Goal: Information Seeking & Learning: Check status

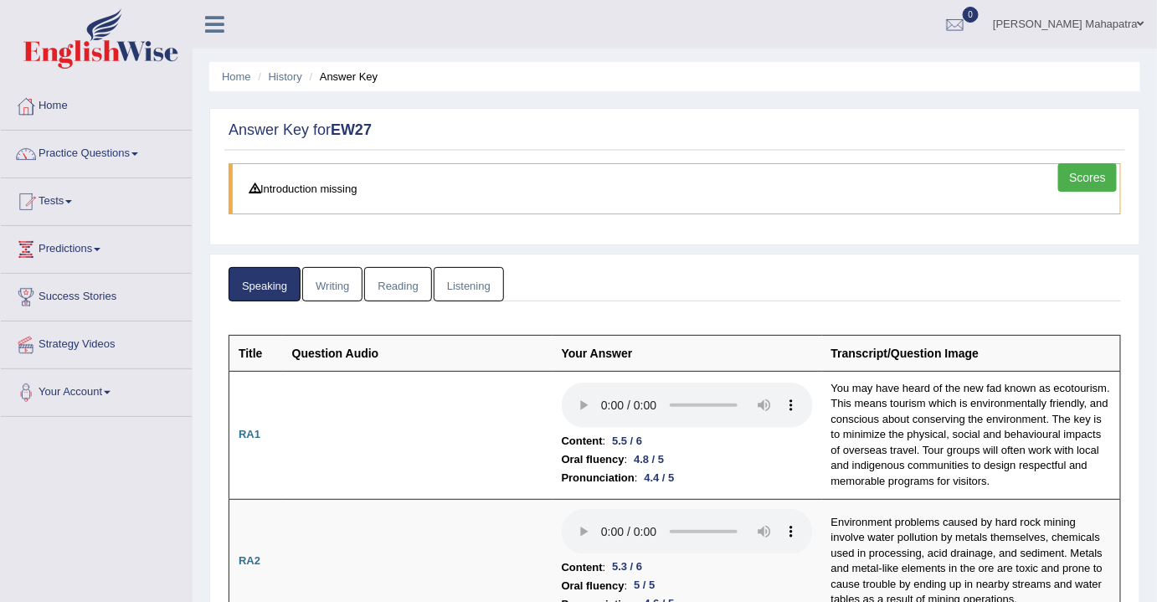
click at [1076, 172] on link "Scores" at bounding box center [1087, 177] width 59 height 28
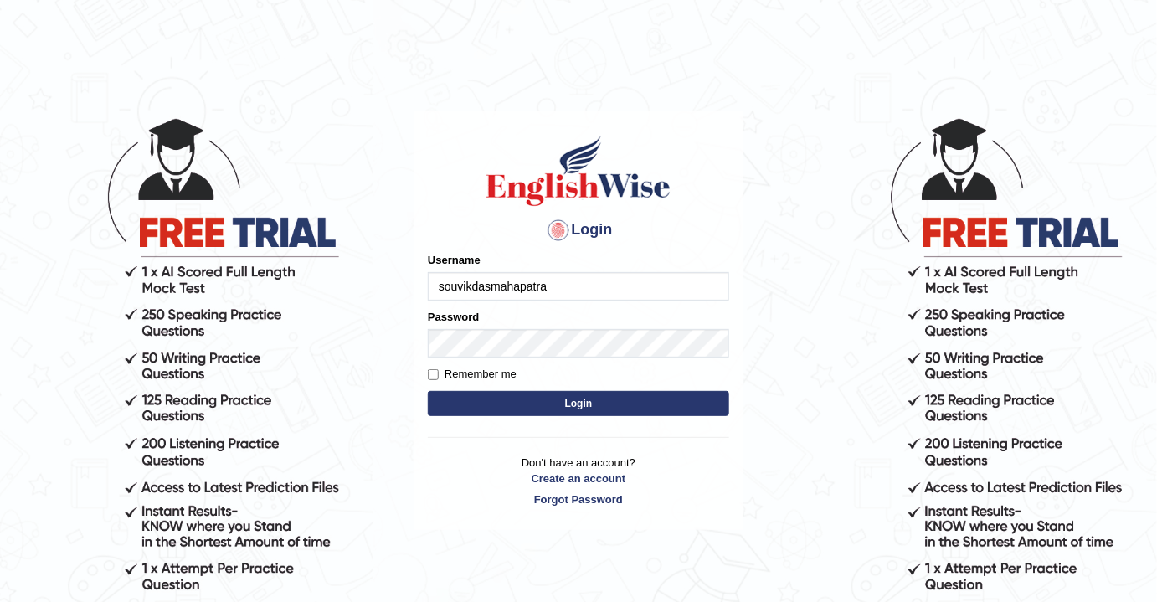
type input "souvikdasmahapatra"
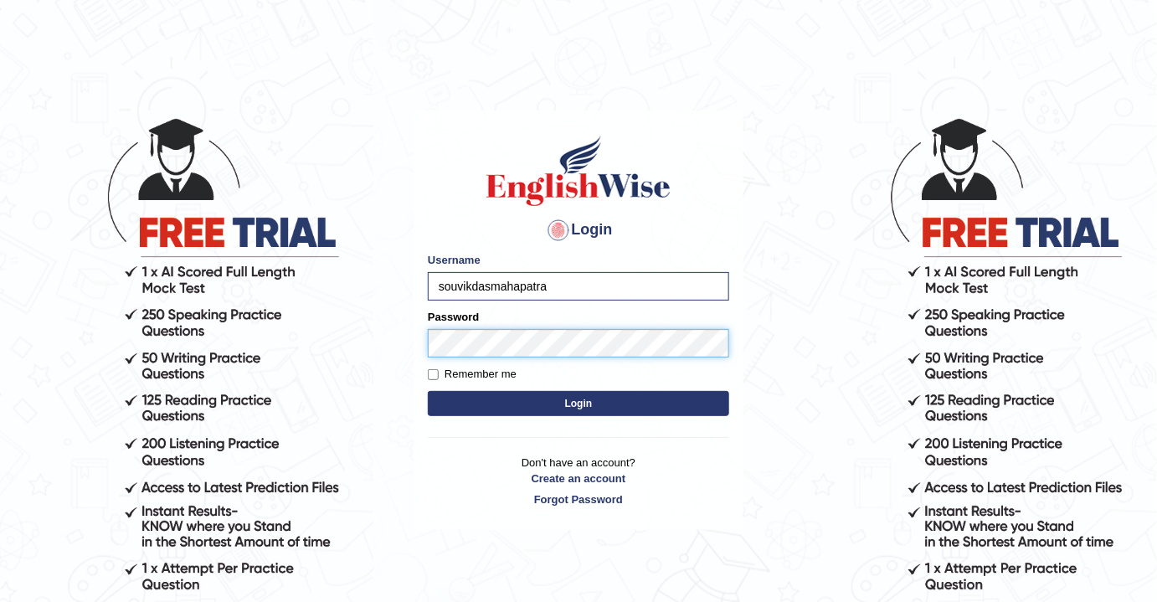
click at [428, 391] on button "Login" at bounding box center [578, 403] width 301 height 25
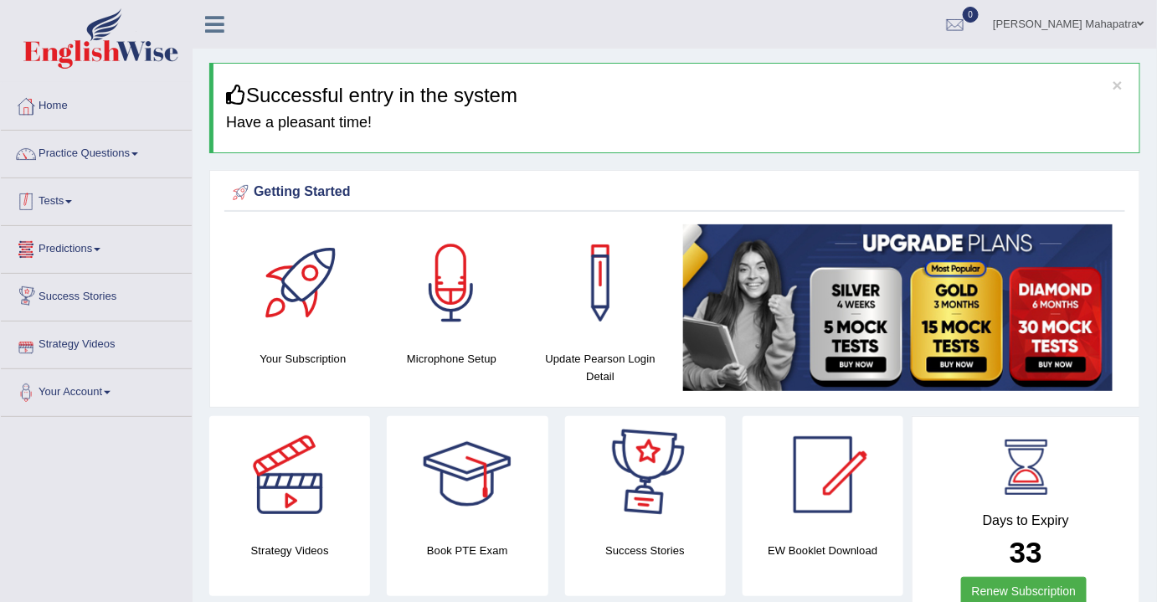
click at [82, 197] on link "Tests" at bounding box center [96, 199] width 191 height 42
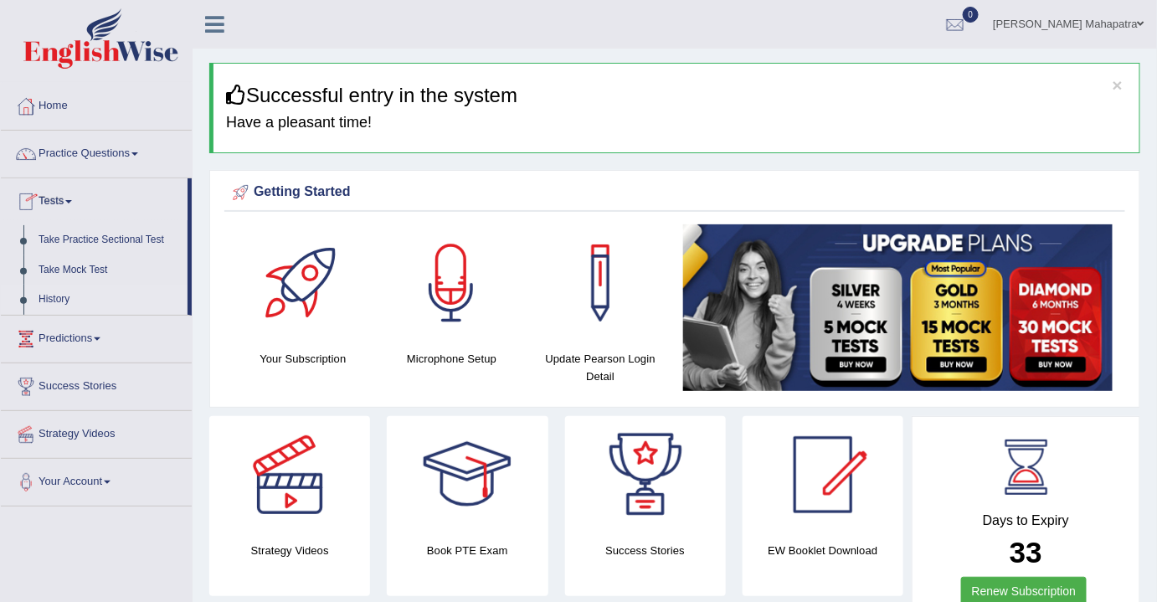
click at [54, 298] on link "History" at bounding box center [109, 300] width 157 height 30
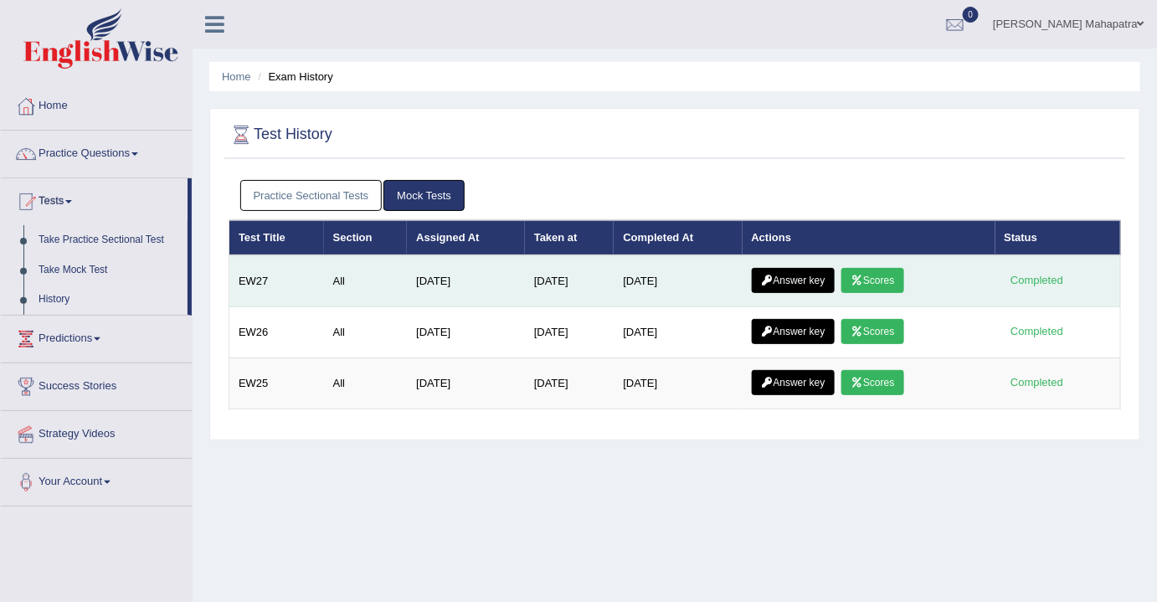
click at [894, 278] on link "Scores" at bounding box center [872, 280] width 62 height 25
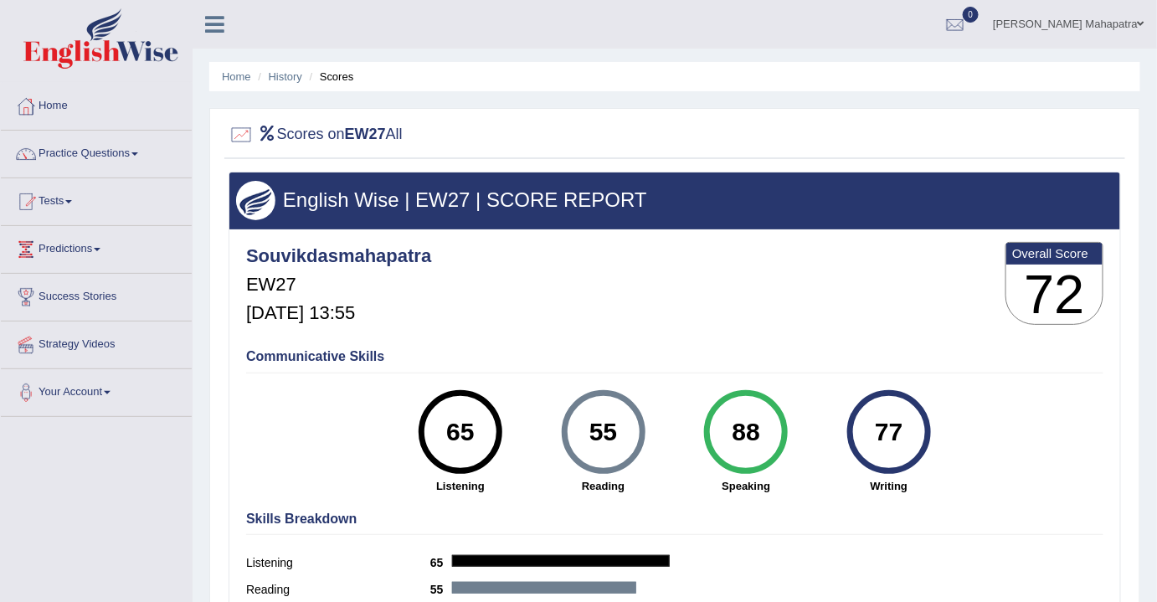
click at [871, 426] on div "77" at bounding box center [888, 432] width 61 height 70
click at [934, 427] on div "77 Writing" at bounding box center [889, 442] width 143 height 104
drag, startPoint x: 899, startPoint y: 427, endPoint x: 876, endPoint y: 428, distance: 23.5
click at [876, 428] on div "77" at bounding box center [888, 432] width 61 height 70
click at [946, 429] on div "77 Writing" at bounding box center [889, 442] width 143 height 104
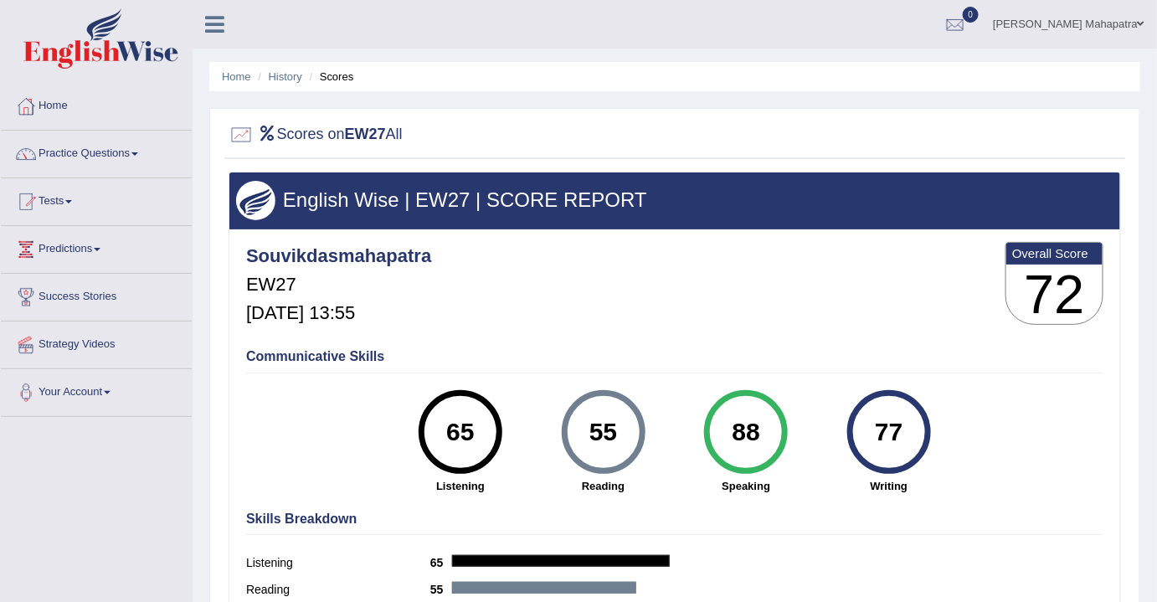
drag, startPoint x: 946, startPoint y: 428, endPoint x: 926, endPoint y: 445, distance: 26.2
click at [946, 430] on div "77 Writing" at bounding box center [889, 442] width 143 height 104
click at [291, 81] on link "History" at bounding box center [285, 76] width 33 height 13
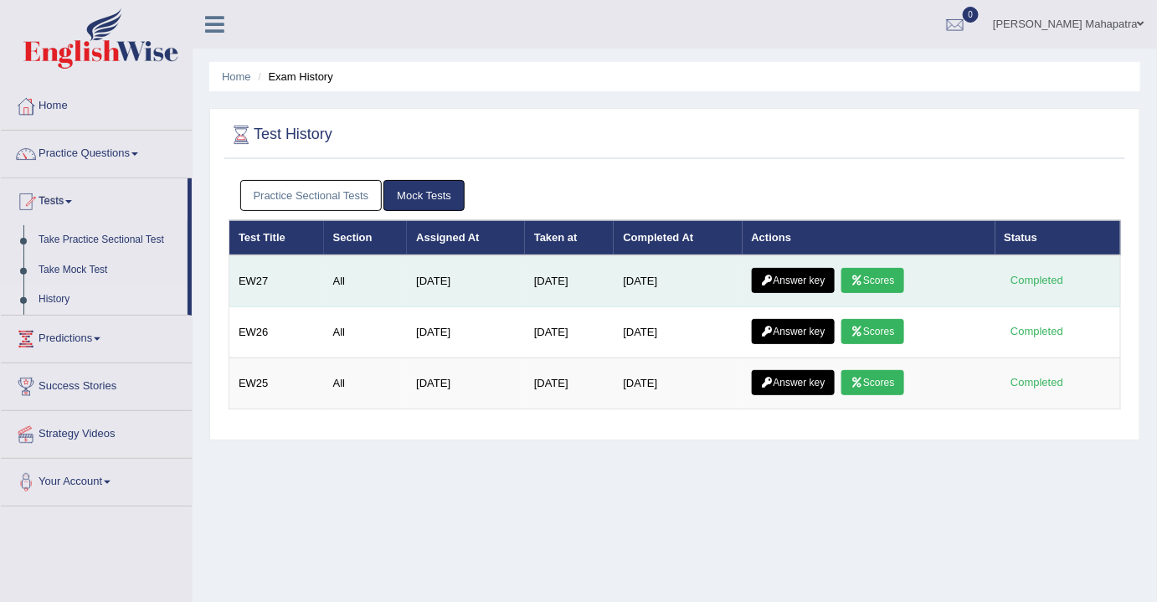
click at [808, 279] on link "Answer key" at bounding box center [793, 280] width 83 height 25
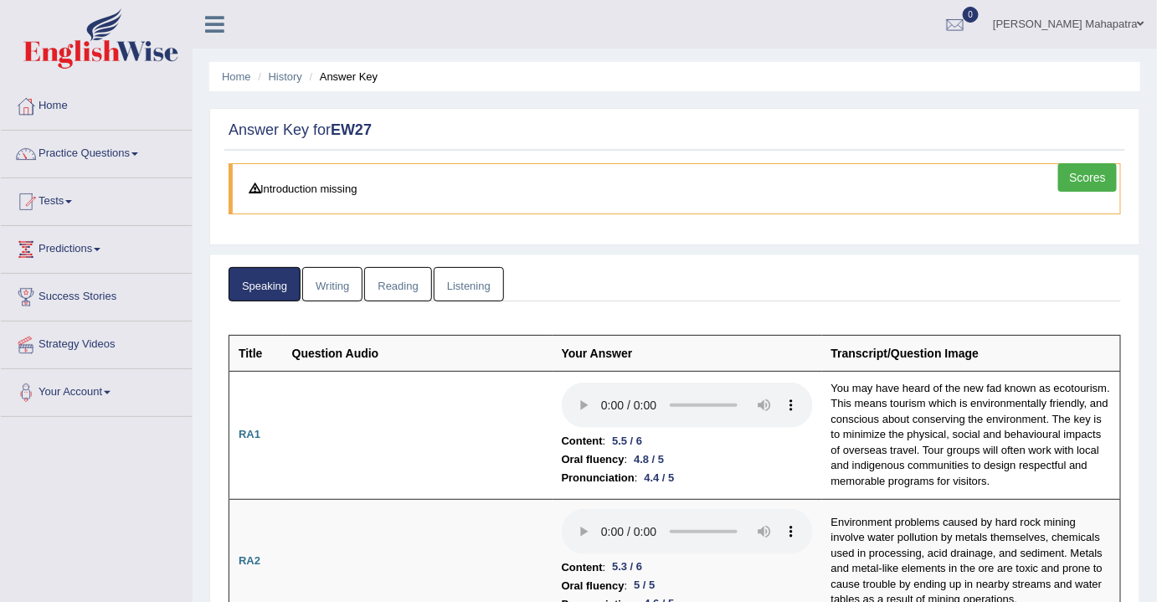
click at [331, 282] on link "Writing" at bounding box center [332, 284] width 60 height 34
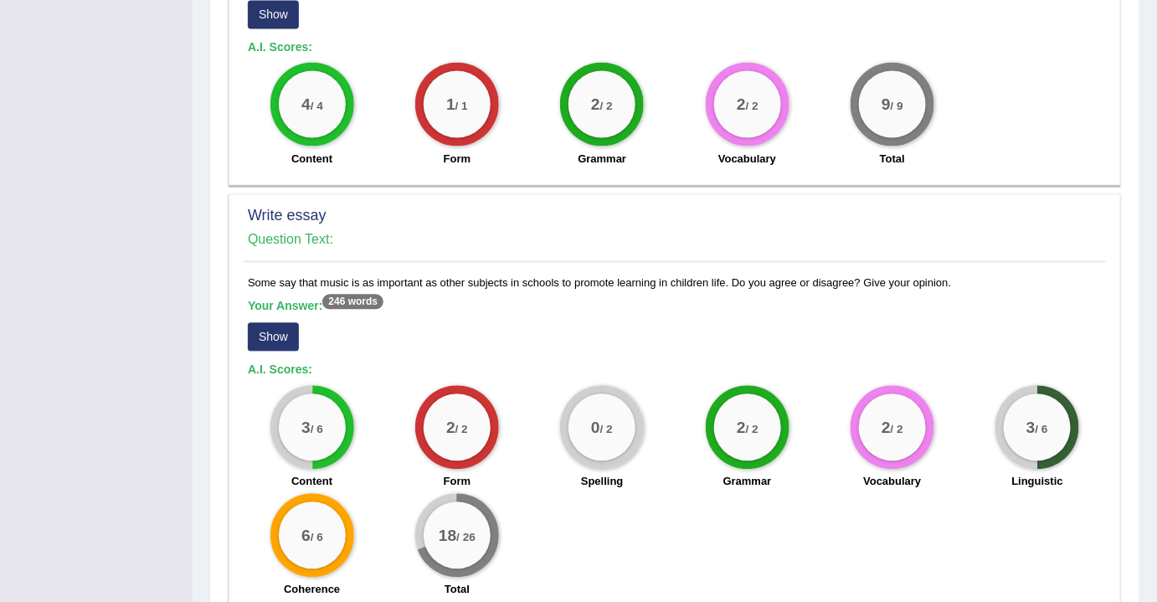
scroll to position [1143, 0]
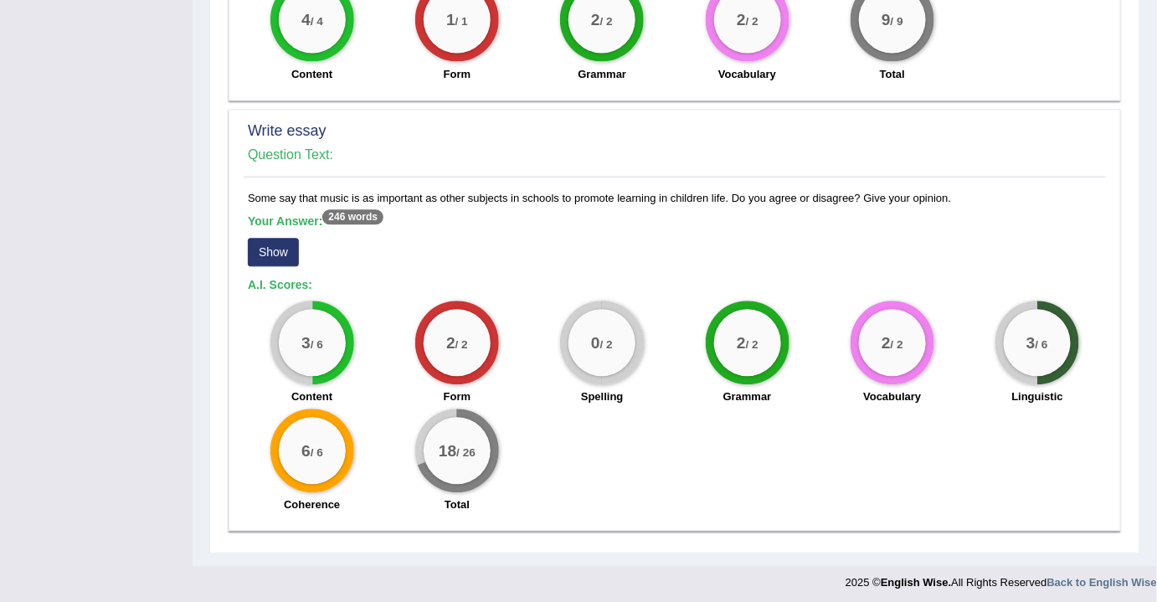
drag, startPoint x: 434, startPoint y: 444, endPoint x: 490, endPoint y: 448, distance: 56.3
click at [490, 448] on div "18 / 26" at bounding box center [457, 450] width 67 height 67
click at [563, 460] on div "3 / 6 Content 2 / 2 Form 0 / 2 Spelling 2 / 2 Grammar 2 / 2 Vocabulary 3 / 6 Li…" at bounding box center [674, 409] width 871 height 216
drag, startPoint x: 583, startPoint y: 338, endPoint x: 626, endPoint y: 338, distance: 43.5
click at [626, 338] on div "0 / 2" at bounding box center [602, 342] width 67 height 67
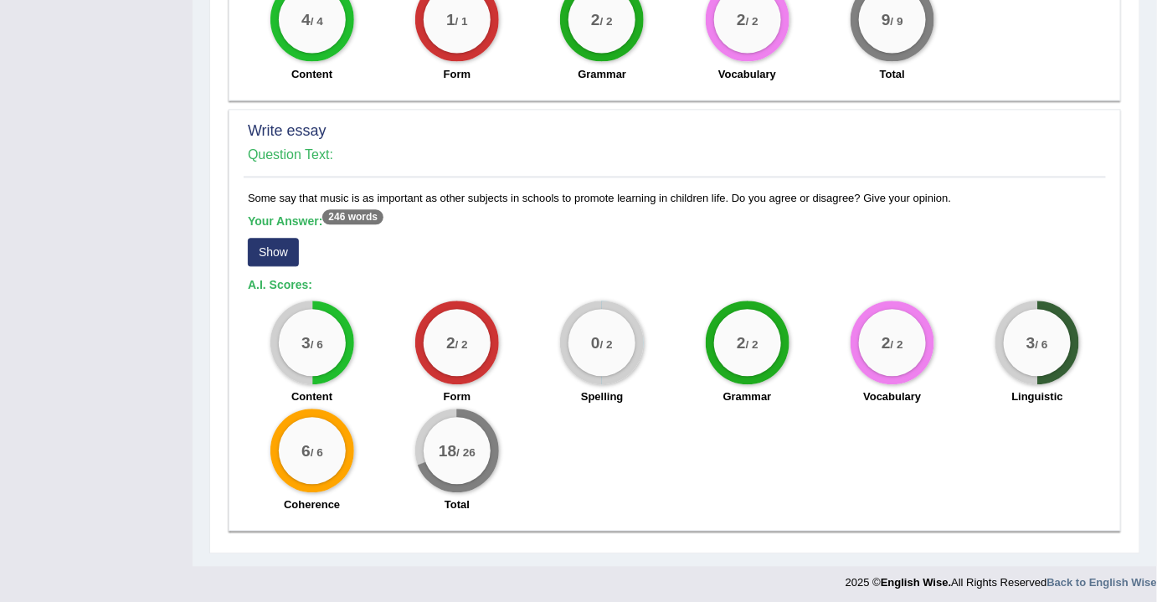
drag, startPoint x: 292, startPoint y: 336, endPoint x: 337, endPoint y: 335, distance: 45.2
click at [337, 335] on div "3 / 6" at bounding box center [312, 342] width 67 height 67
click at [265, 243] on button "Show" at bounding box center [273, 252] width 51 height 28
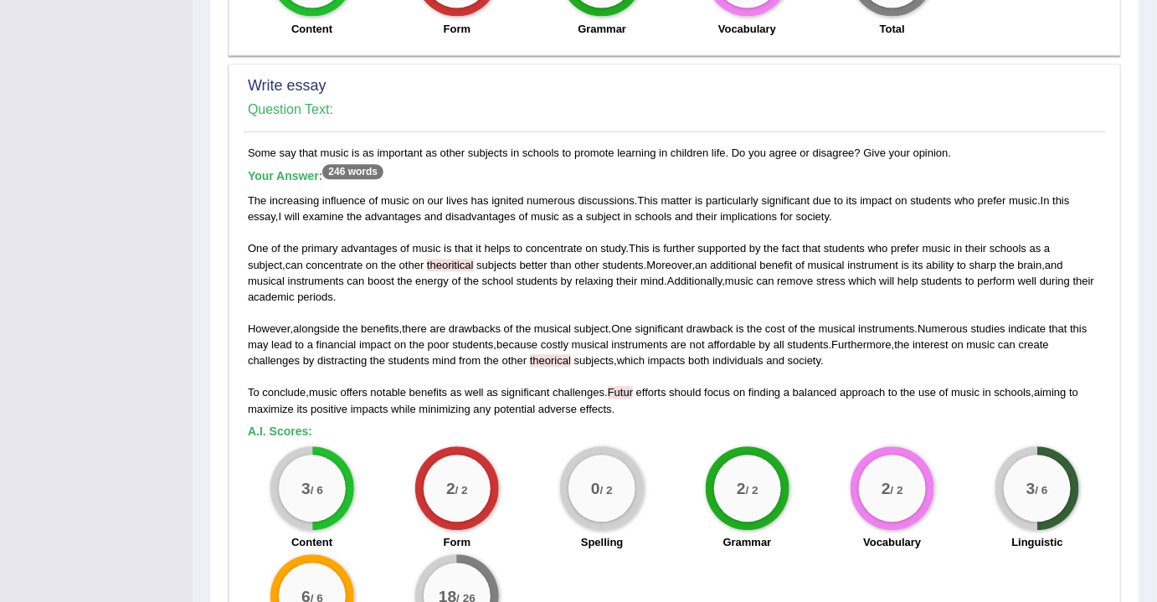
scroll to position [1182, 0]
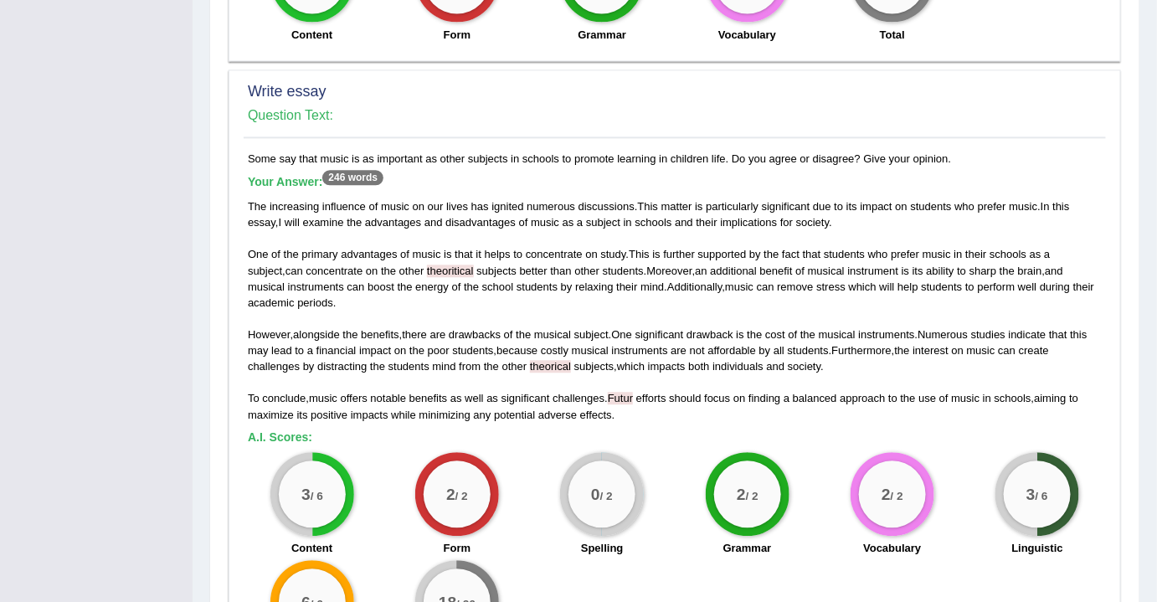
click at [519, 510] on div "2 / 2 Form" at bounding box center [456, 506] width 145 height 108
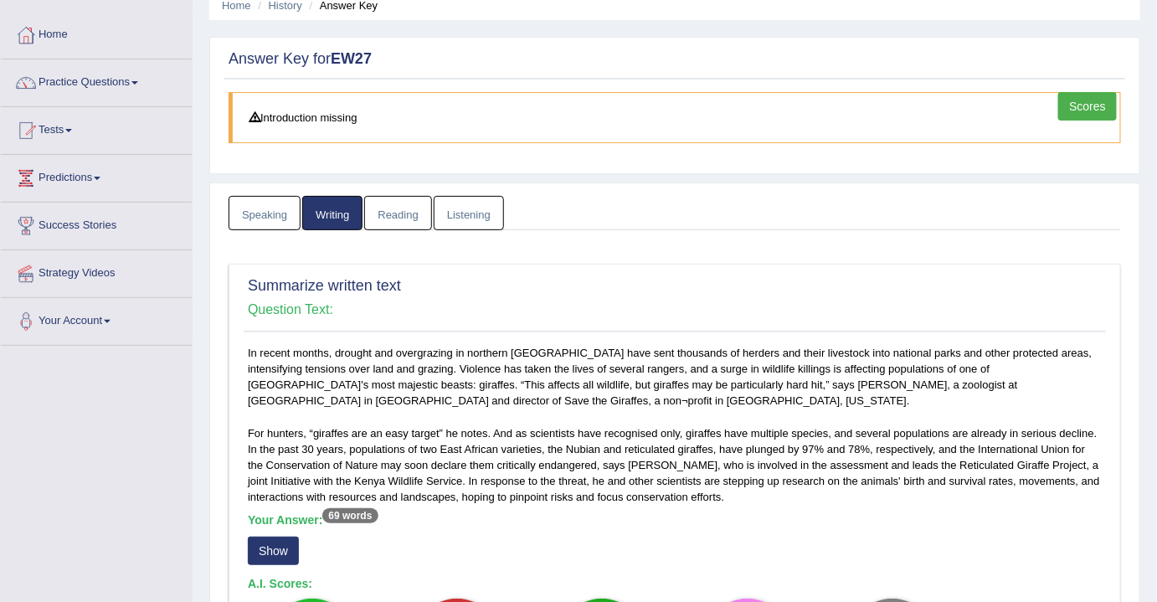
scroll to position [0, 0]
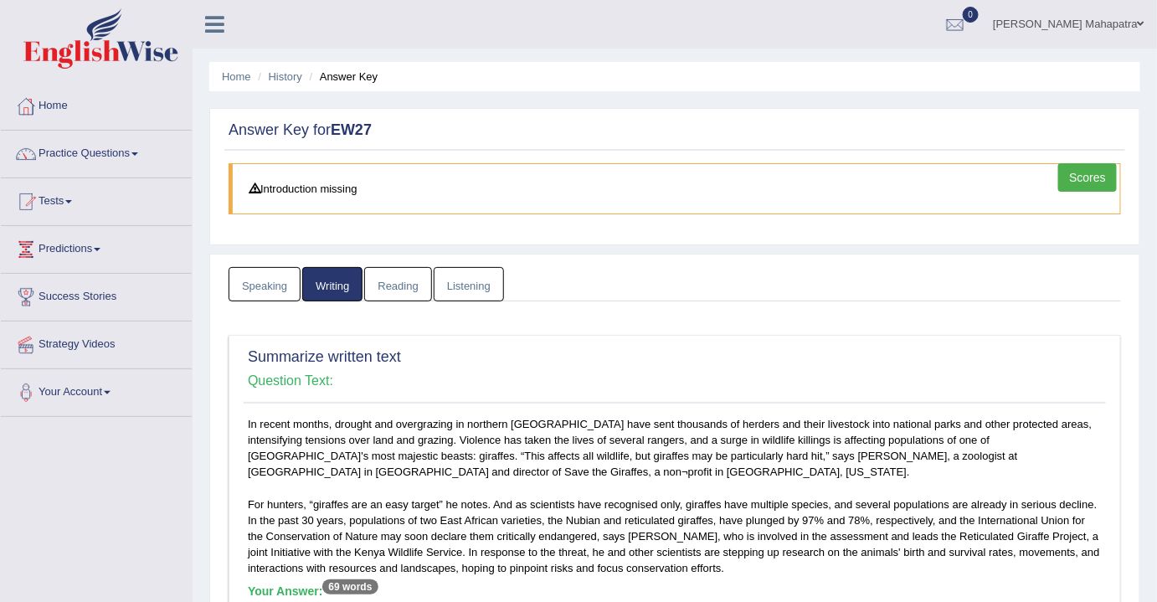
click at [460, 285] on link "Listening" at bounding box center [469, 284] width 70 height 34
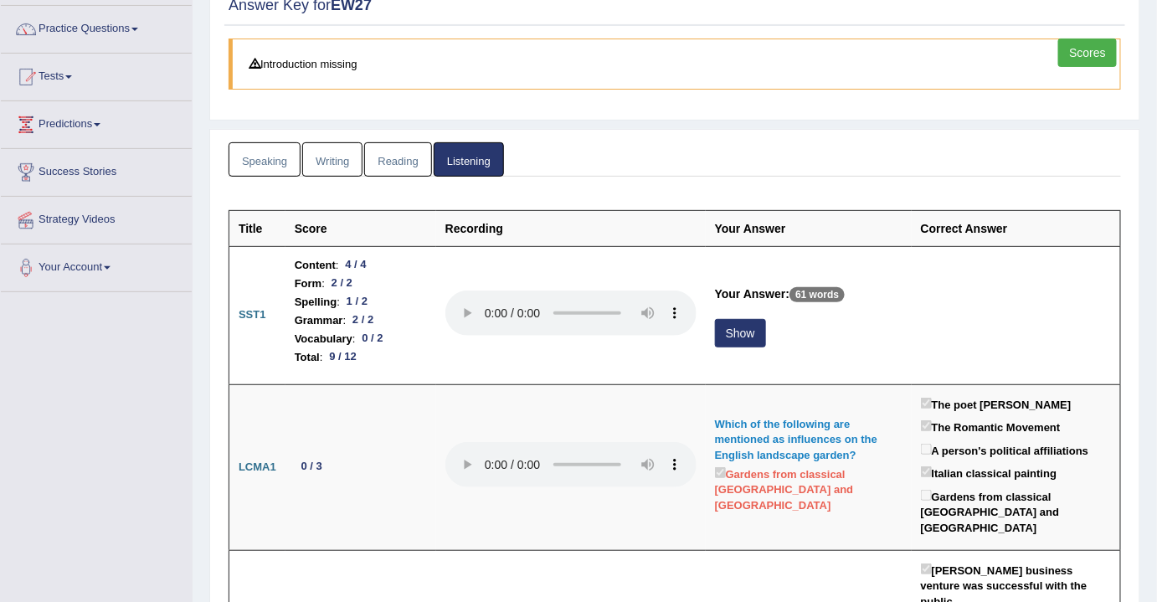
scroll to position [152, 0]
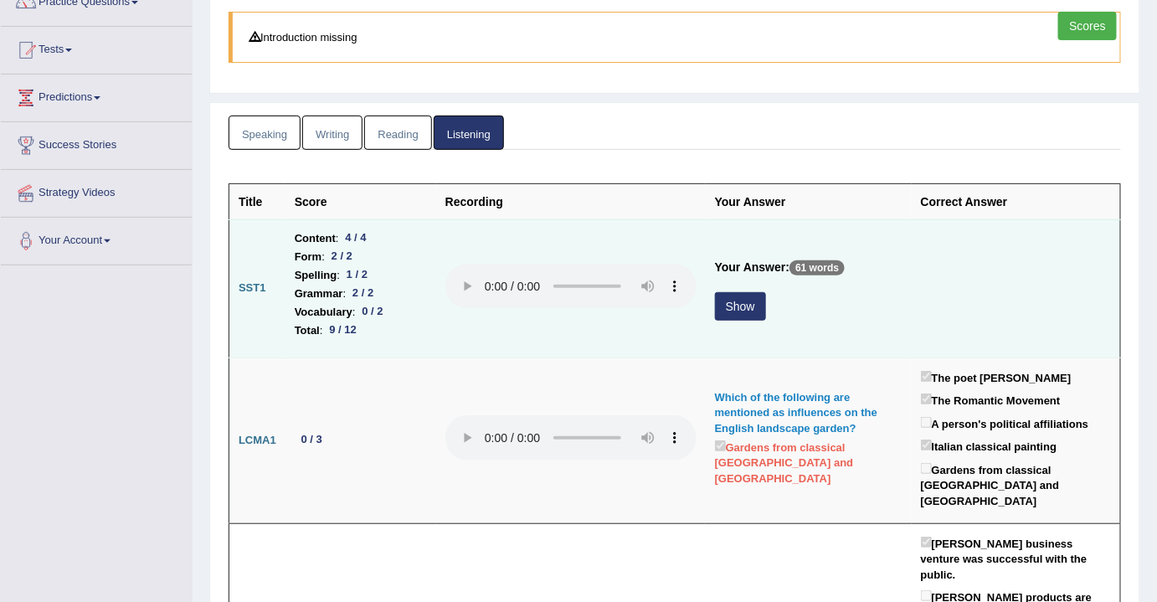
click at [754, 296] on button "Show" at bounding box center [740, 306] width 51 height 28
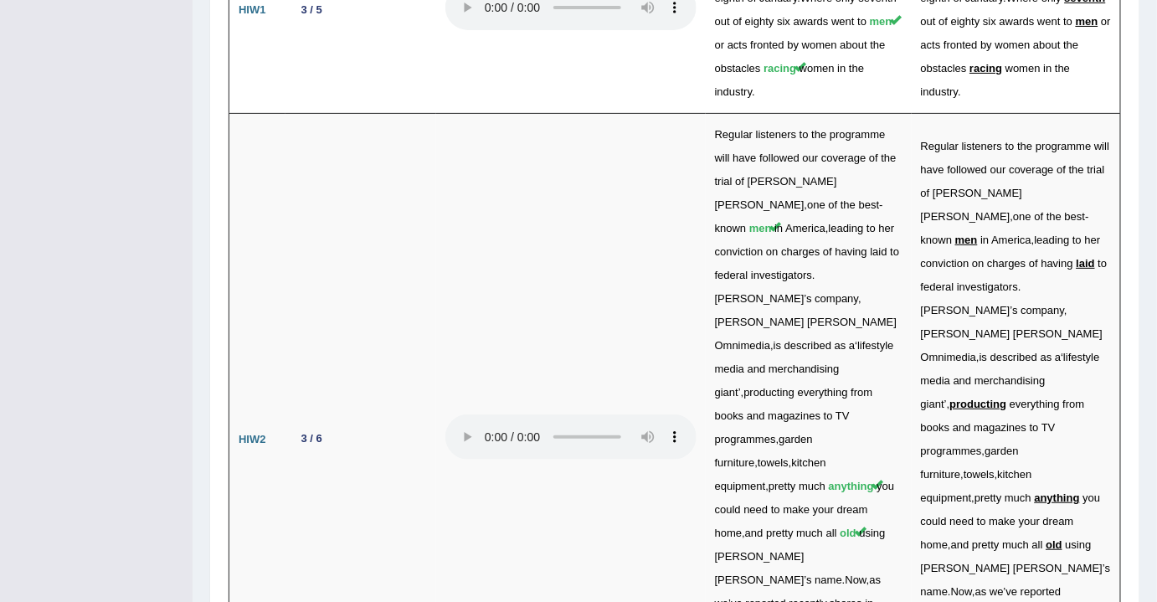
scroll to position [4520, 0]
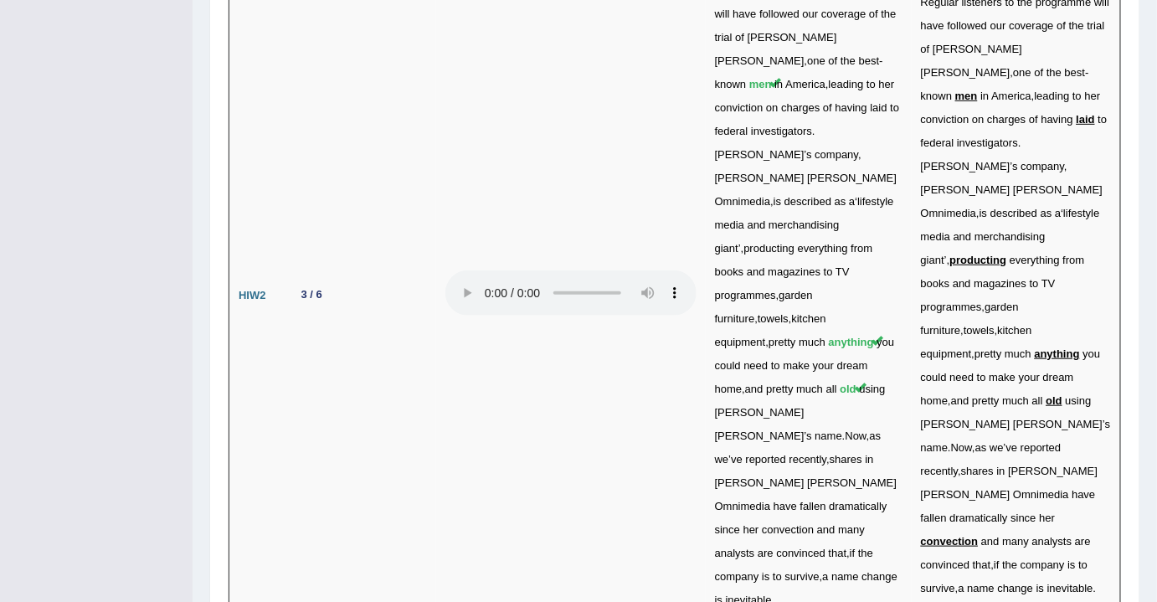
drag, startPoint x: 296, startPoint y: 314, endPoint x: 332, endPoint y: 309, distance: 37.2
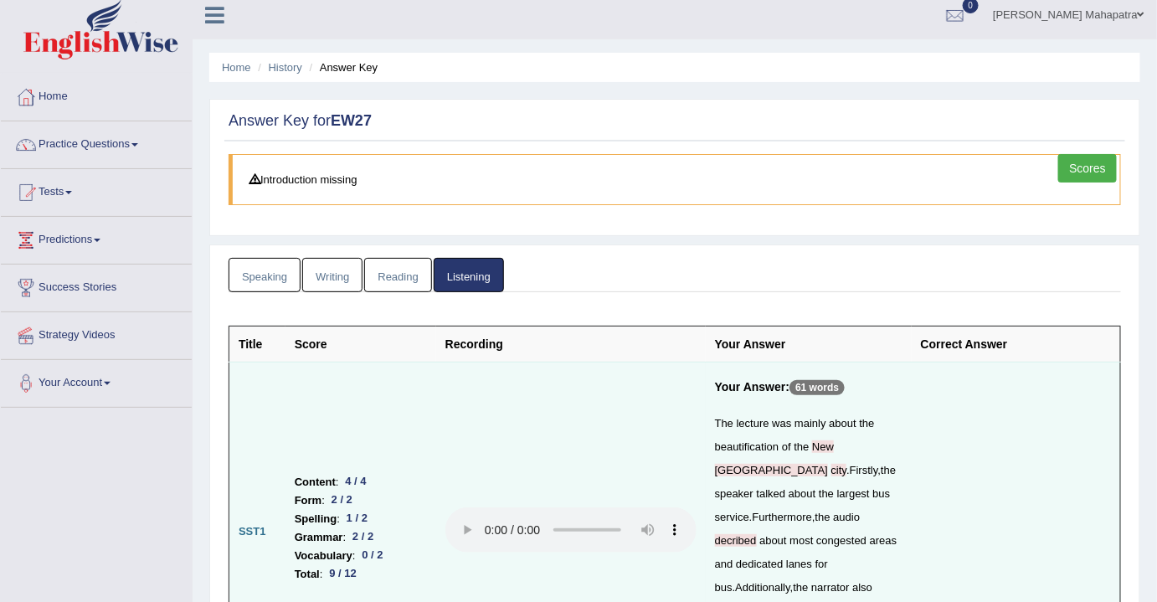
scroll to position [0, 0]
